Goal: Task Accomplishment & Management: Complete application form

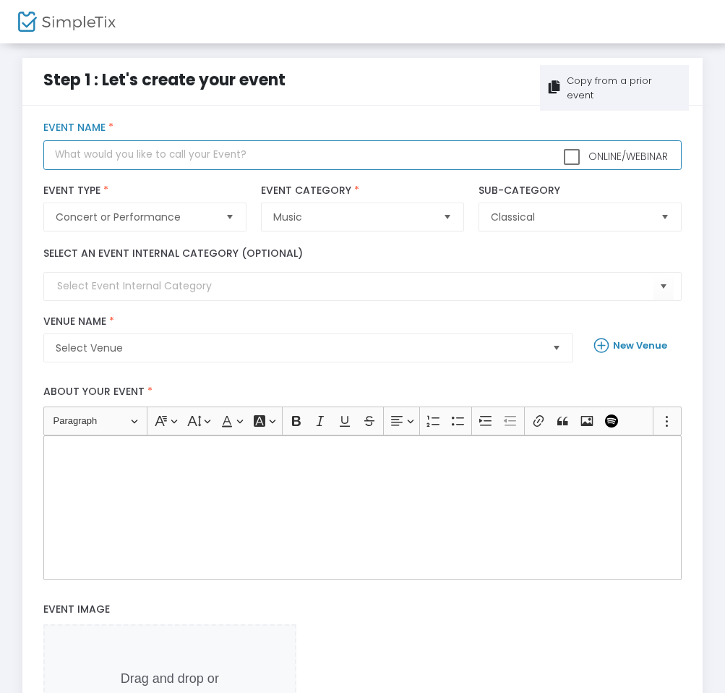
click at [176, 153] on input "text" at bounding box center [362, 155] width 638 height 30
type input "S"
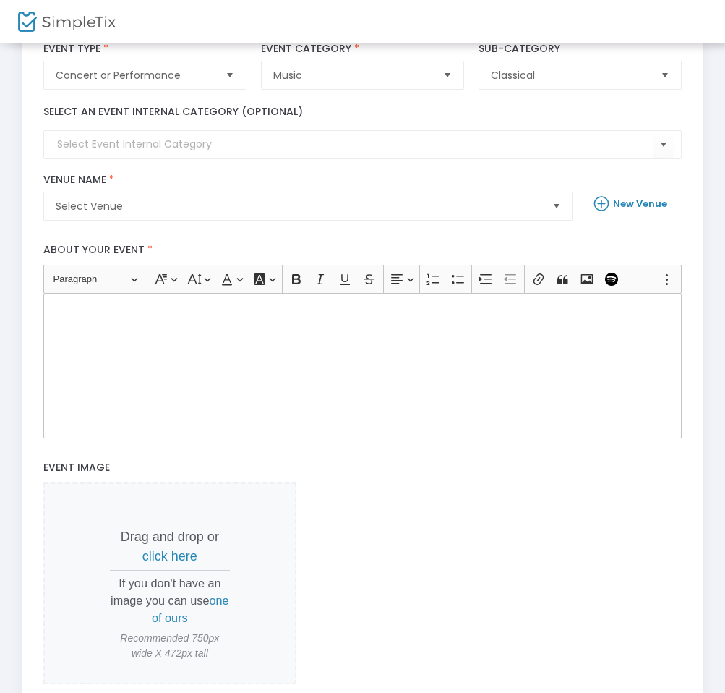
scroll to position [149, 0]
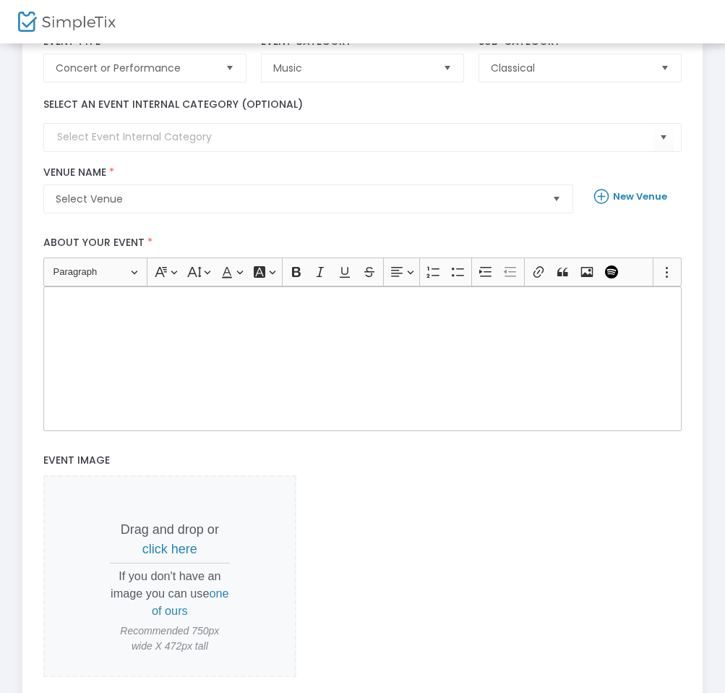
type input "[PERSON_NAME] & [PERSON_NAME]: FRIENDS"
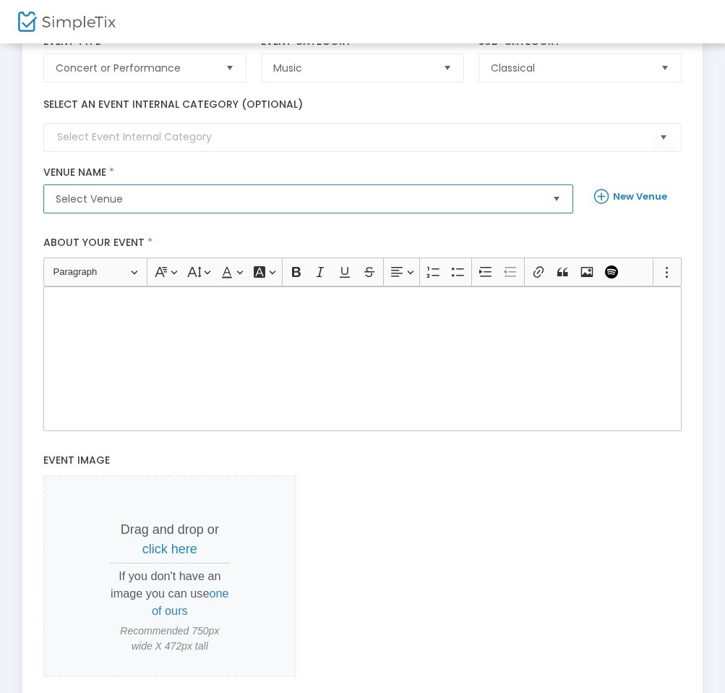
click at [176, 202] on span "Select Venue" at bounding box center [298, 199] width 485 height 14
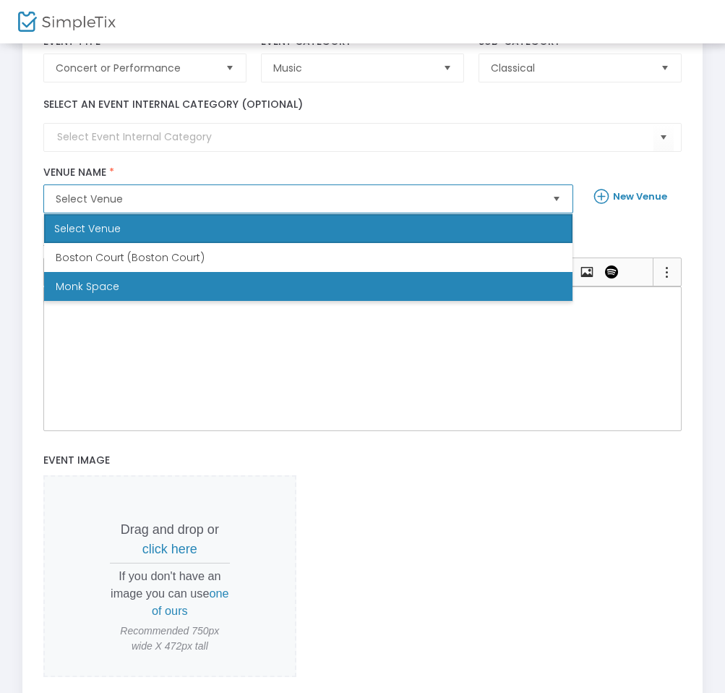
click at [166, 280] on li "Monk Space" at bounding box center [308, 286] width 528 height 29
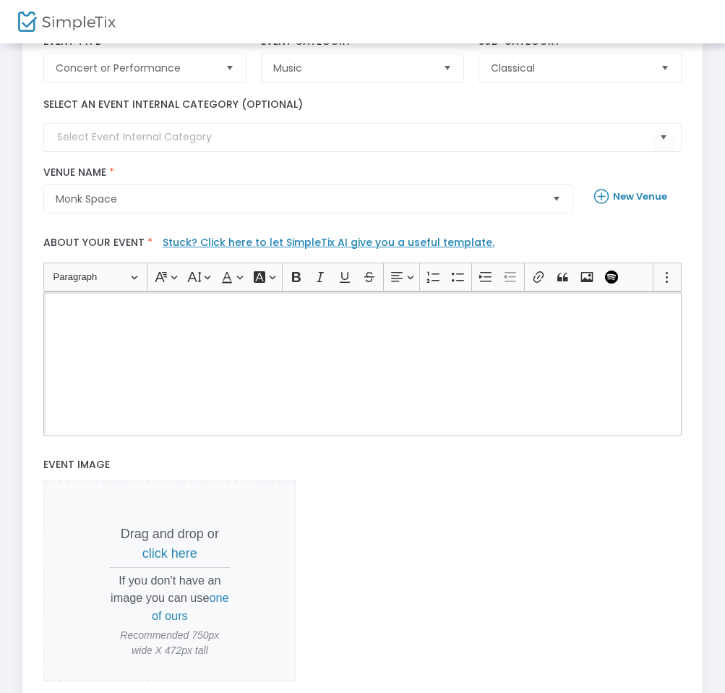
click at [176, 320] on div "Rich Text Editor, main" at bounding box center [362, 363] width 638 height 145
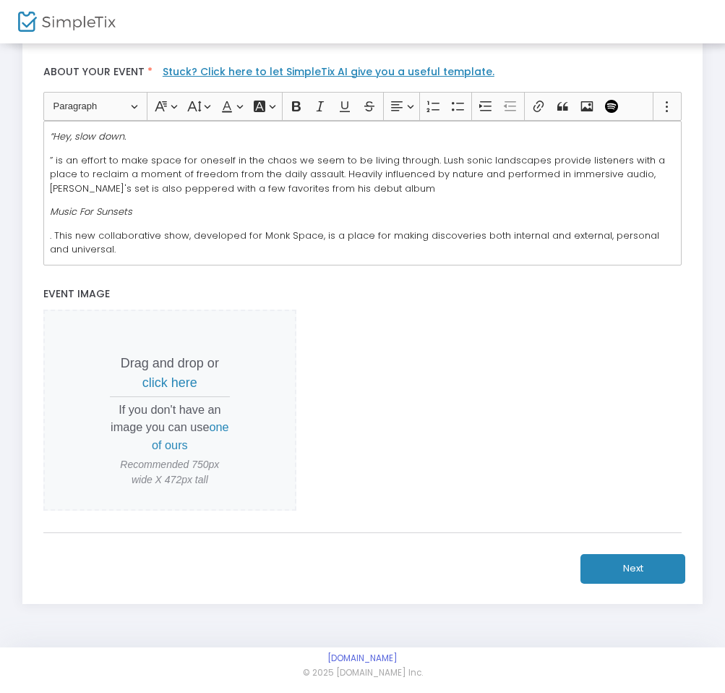
scroll to position [0, 0]
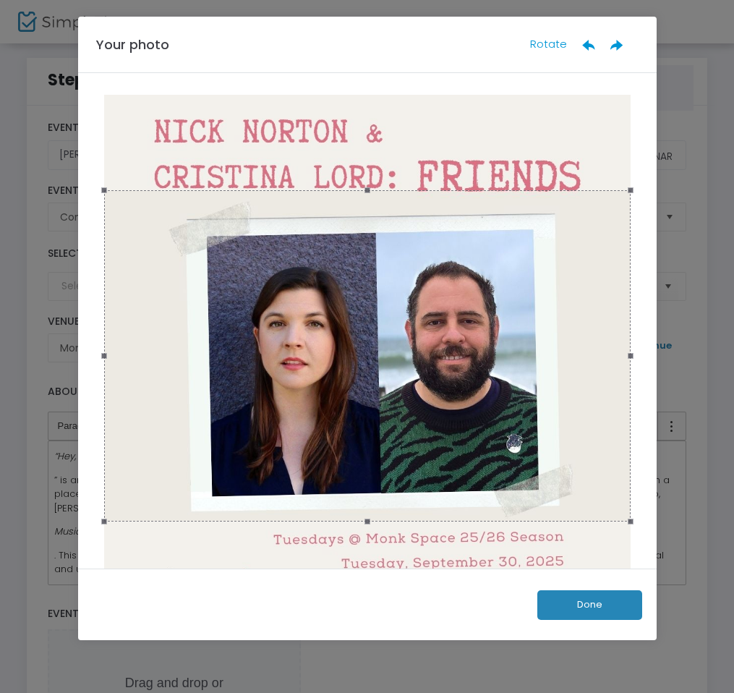
click at [499, 437] on div at bounding box center [367, 355] width 526 height 331
click at [585, 609] on button "Done" at bounding box center [589, 605] width 105 height 30
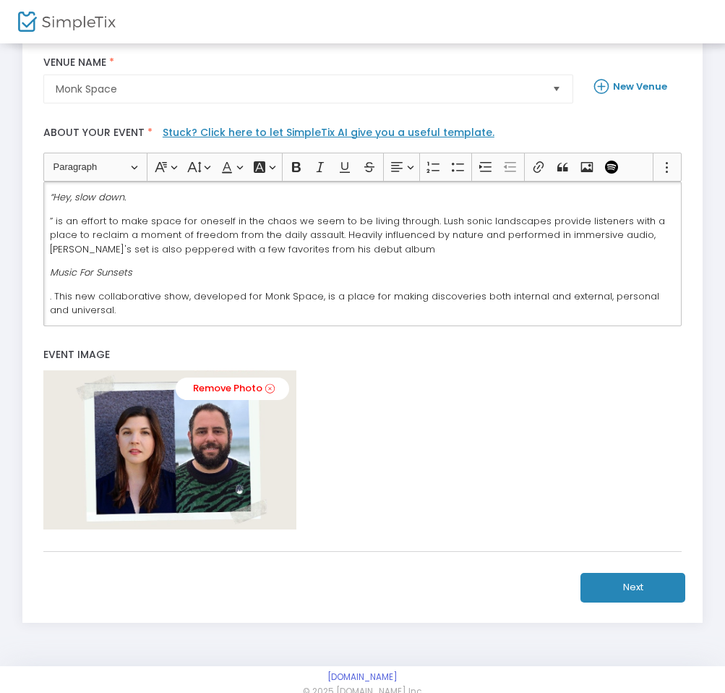
scroll to position [278, 0]
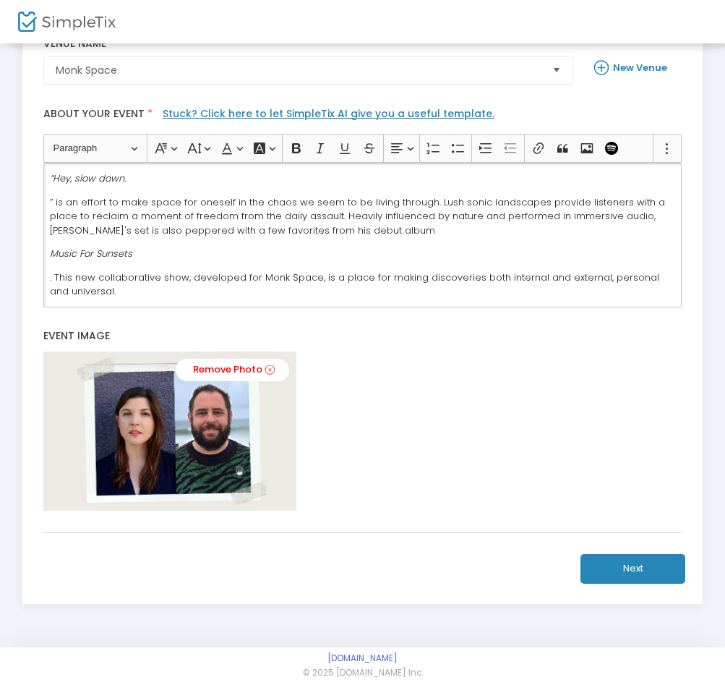
click at [639, 569] on button "Next" at bounding box center [632, 569] width 105 height 30
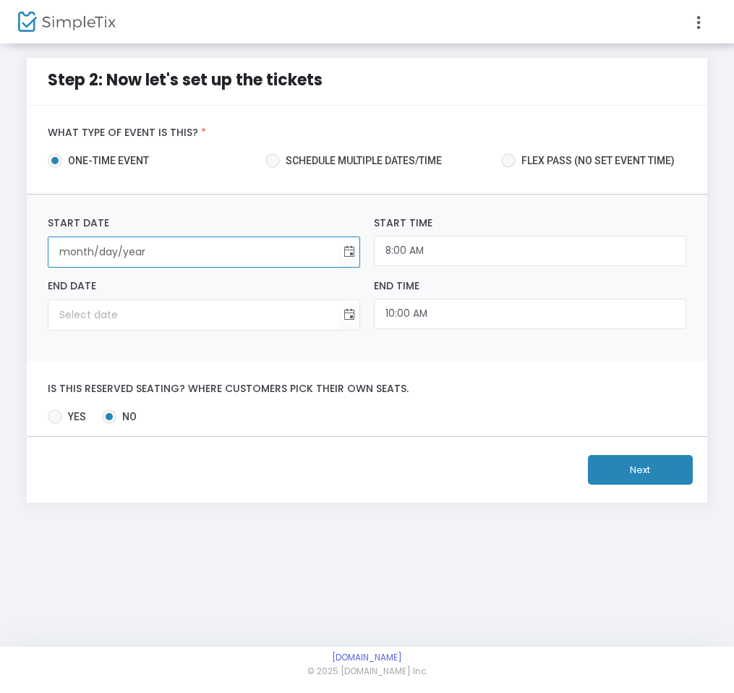
click at [127, 254] on input "month/day/year" at bounding box center [193, 252] width 291 height 30
type input "9/30/2"
type input "12:00 AM"
type input "9/30/2"
type input "[DATE]"
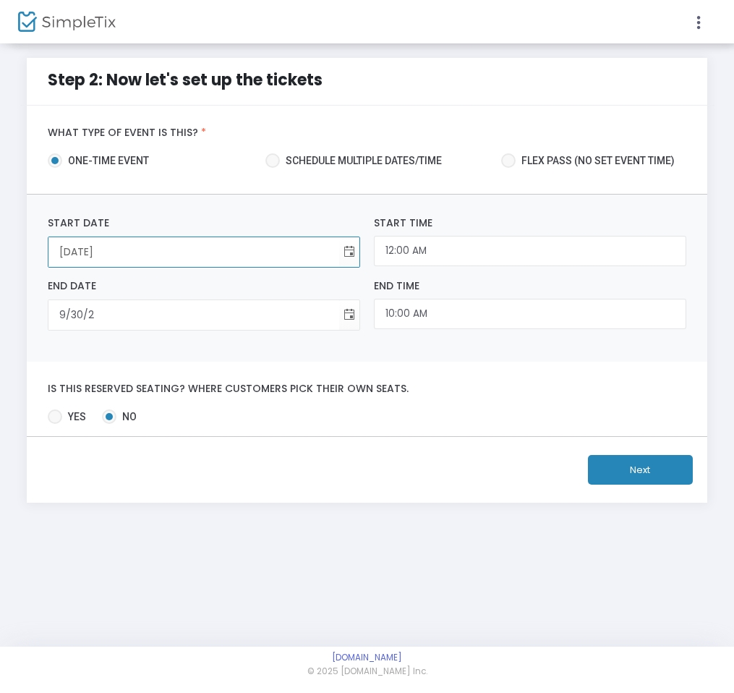
type input "[DATE]"
type input "9/30/202"
type input "[DATE]"
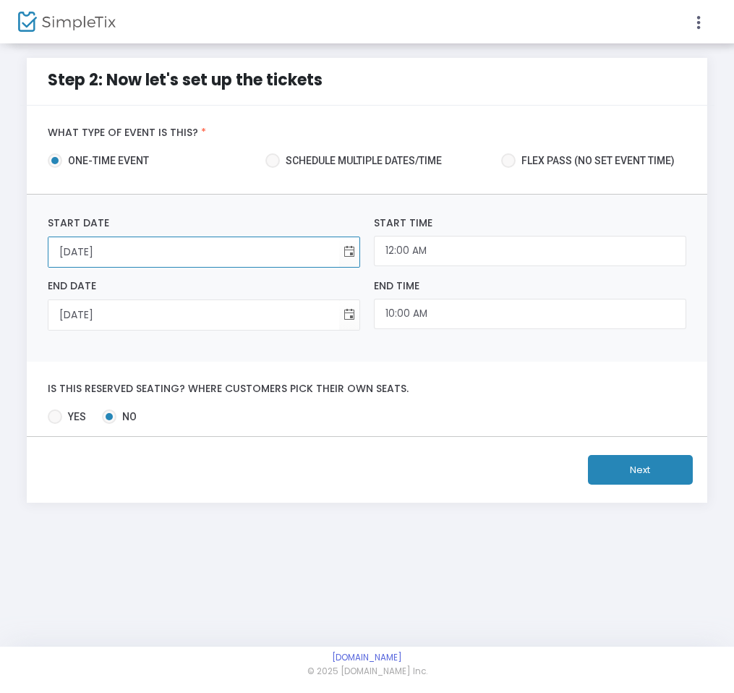
type input "[DATE]"
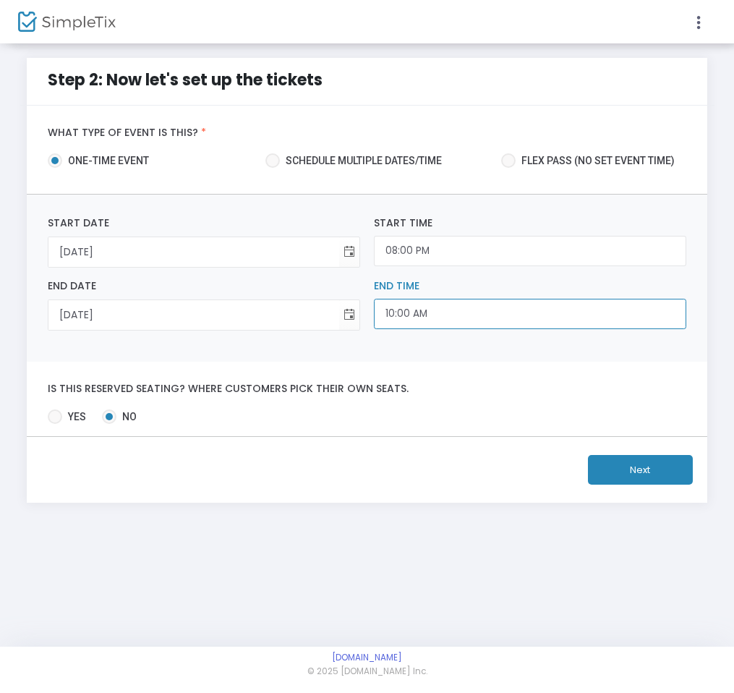
type input "8:00 PM"
type input "10:00 PM"
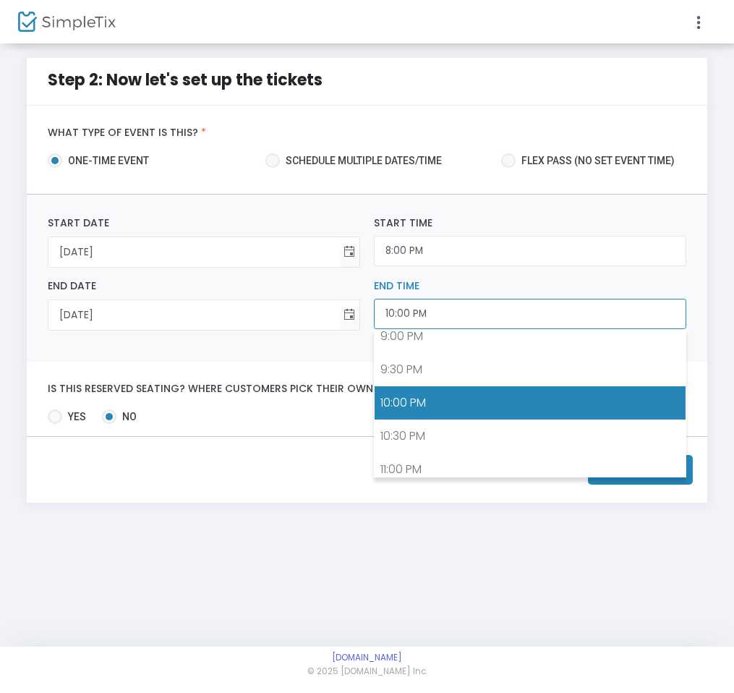
click at [428, 317] on input "10:00 PM" at bounding box center [530, 314] width 312 height 31
click at [486, 288] on label "End Time" at bounding box center [530, 285] width 312 height 15
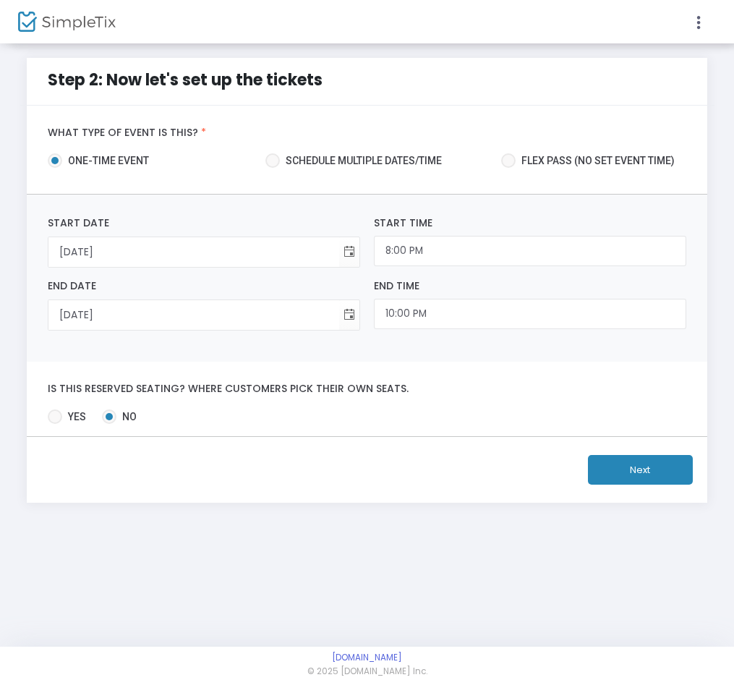
click at [652, 469] on button "Next" at bounding box center [640, 470] width 105 height 30
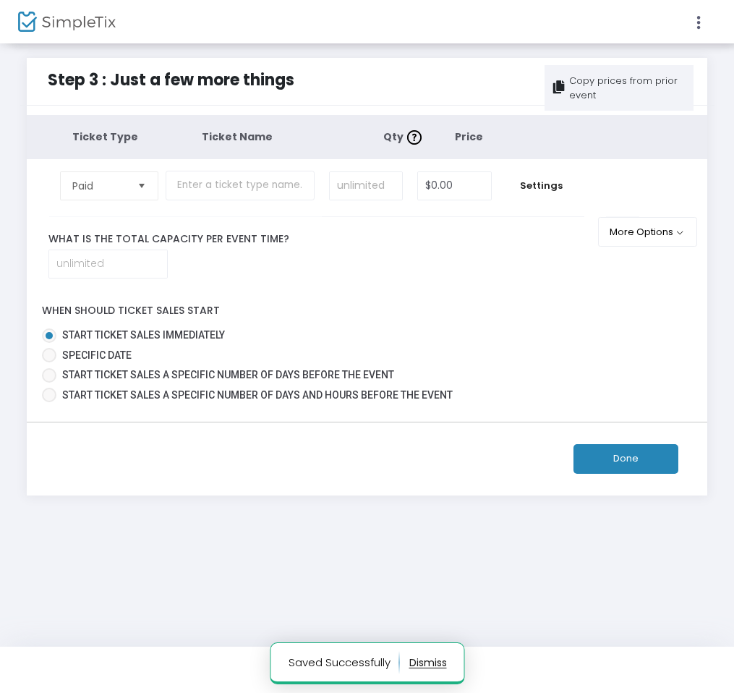
click at [140, 187] on span "Select" at bounding box center [141, 185] width 24 height 24
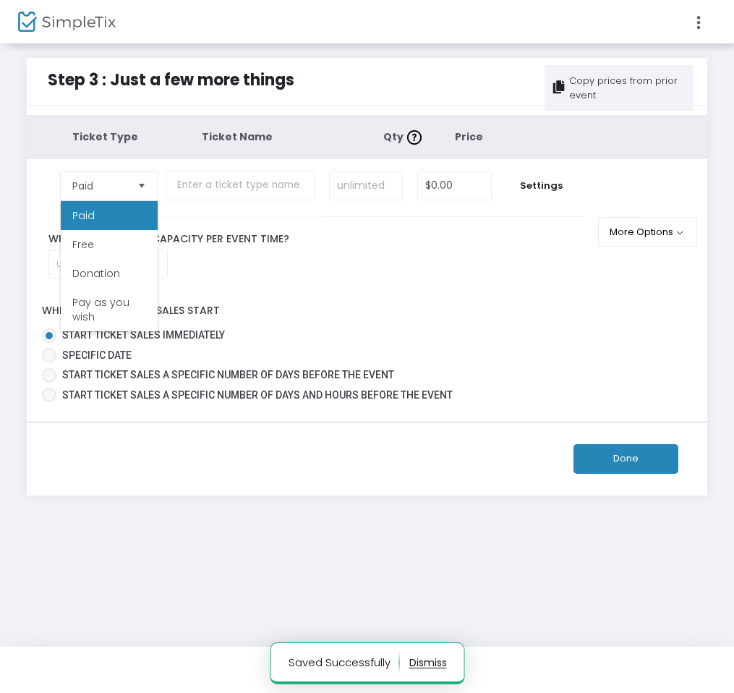
click at [297, 317] on div "When should ticket sales start Start ticket sales immediately Specific Date Sta…" at bounding box center [367, 349] width 694 height 115
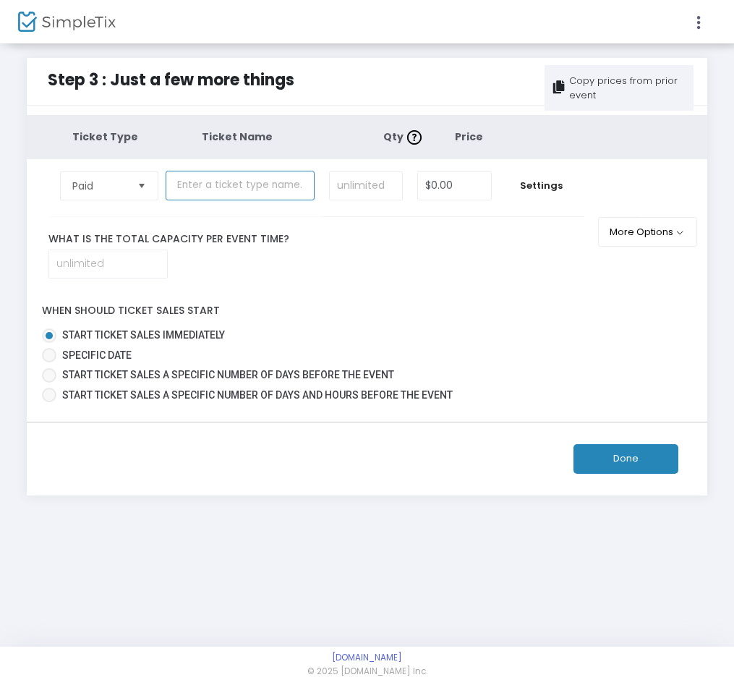
click at [263, 184] on input "text" at bounding box center [240, 186] width 149 height 30
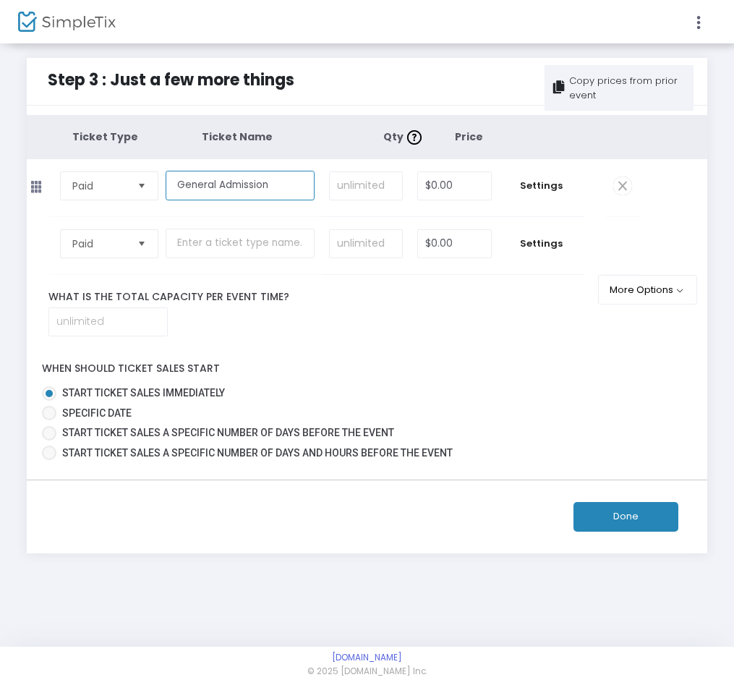
type input "General Admission"
click at [366, 184] on input at bounding box center [366, 185] width 72 height 27
type input "80"
click at [241, 244] on input "text" at bounding box center [240, 243] width 149 height 30
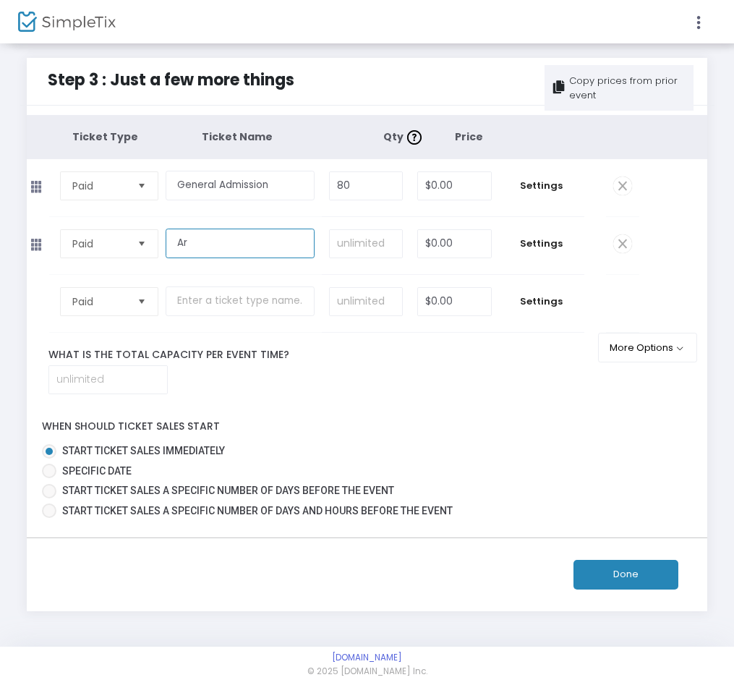
type input "A"
type input "Friends & Family"
click at [364, 248] on input at bounding box center [366, 243] width 72 height 27
type input "20"
click at [94, 385] on input at bounding box center [108, 379] width 118 height 27
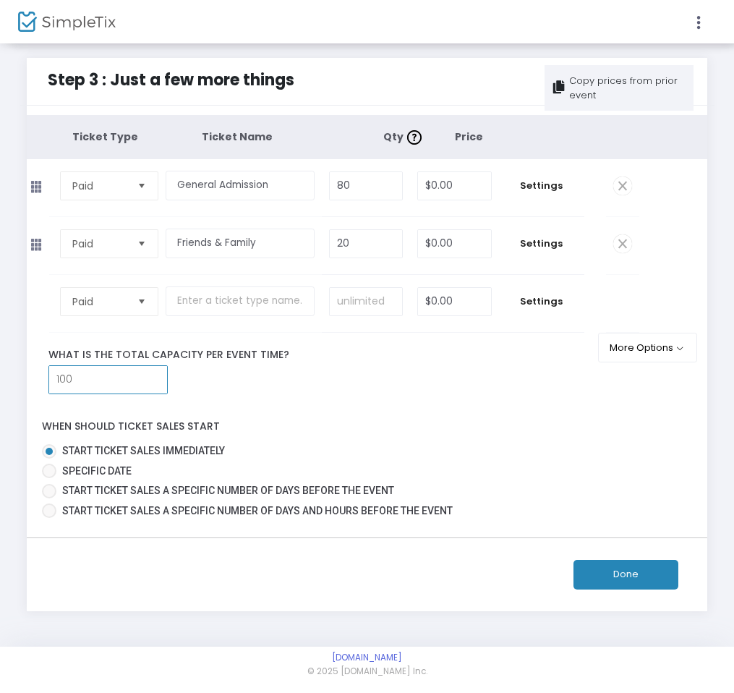
type input "100"
click at [457, 187] on input "0" at bounding box center [454, 185] width 73 height 27
type input "$25.00"
click at [456, 244] on input "0" at bounding box center [454, 243] width 73 height 27
type input "15.0"
